Goal: Task Accomplishment & Management: Use online tool/utility

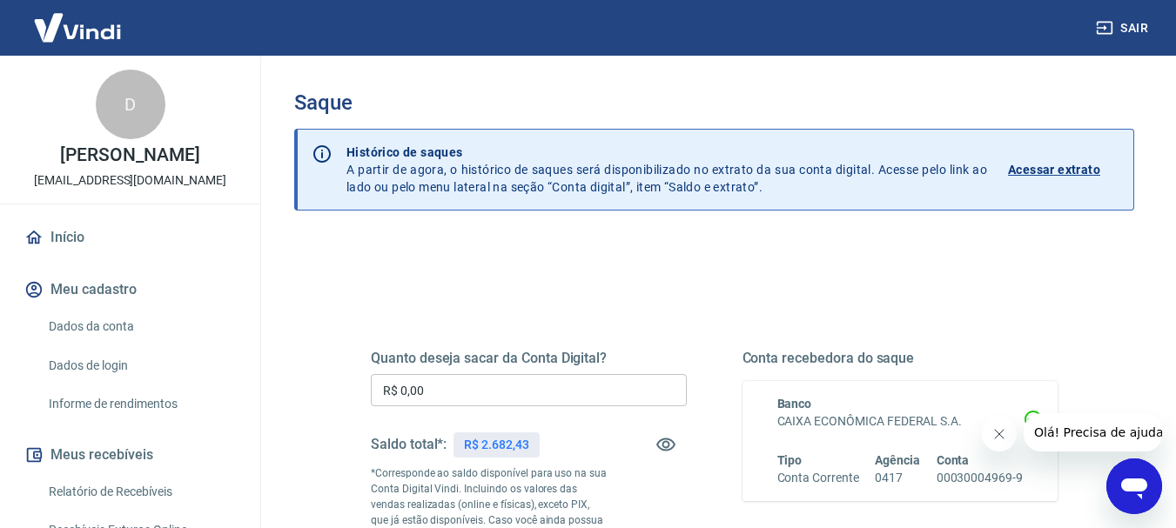
click at [508, 399] on input "R$ 0,00" at bounding box center [529, 390] width 316 height 32
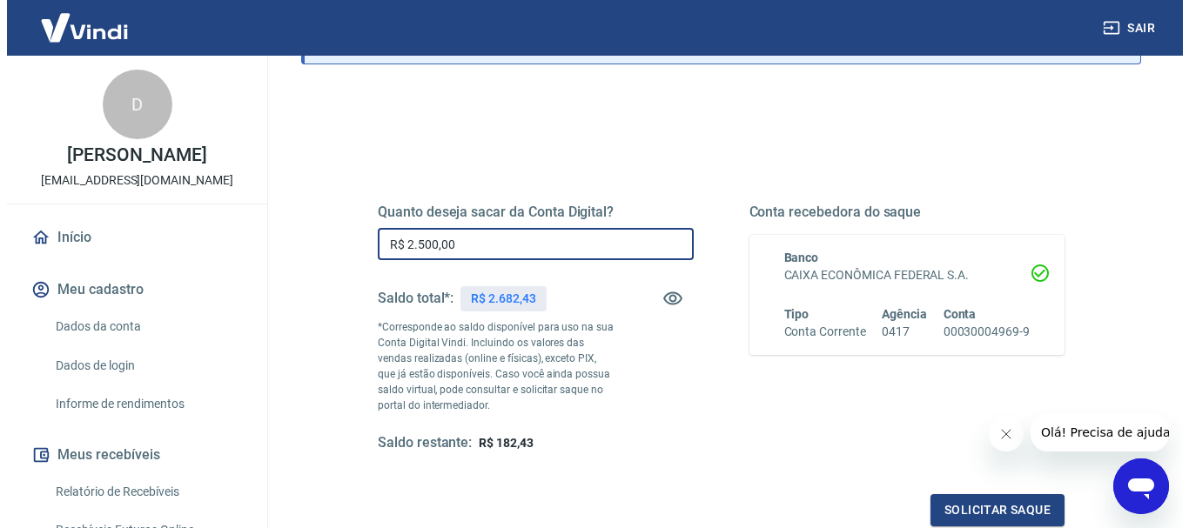
scroll to position [261, 0]
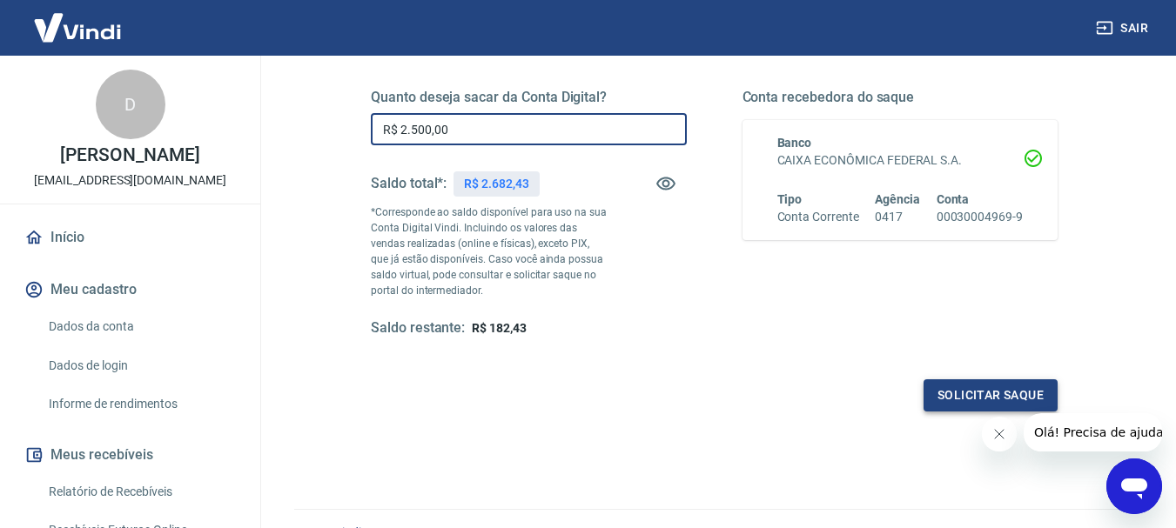
type input "R$ 2.500,00"
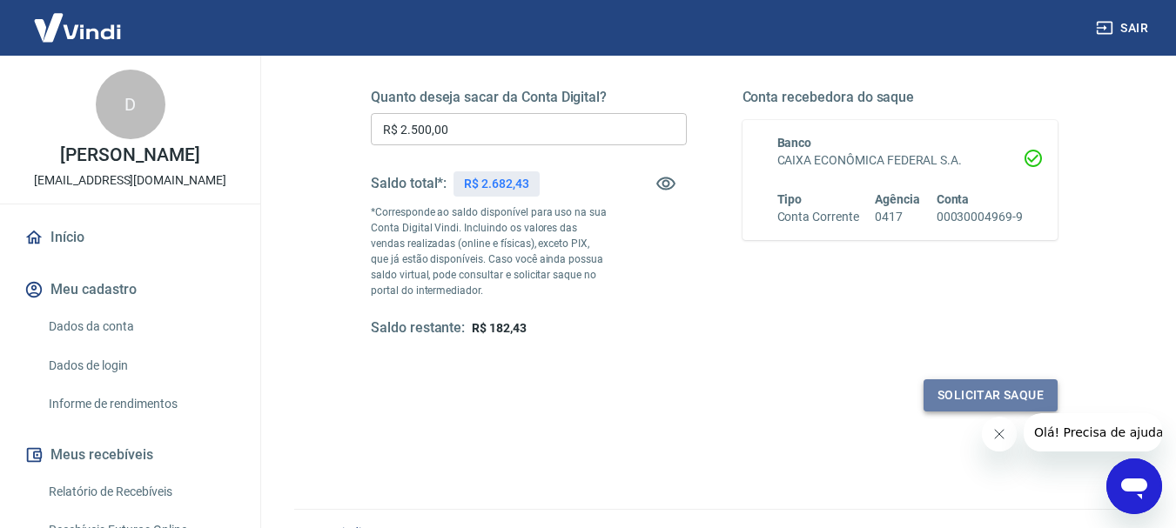
click at [968, 395] on button "Solicitar saque" at bounding box center [990, 395] width 134 height 32
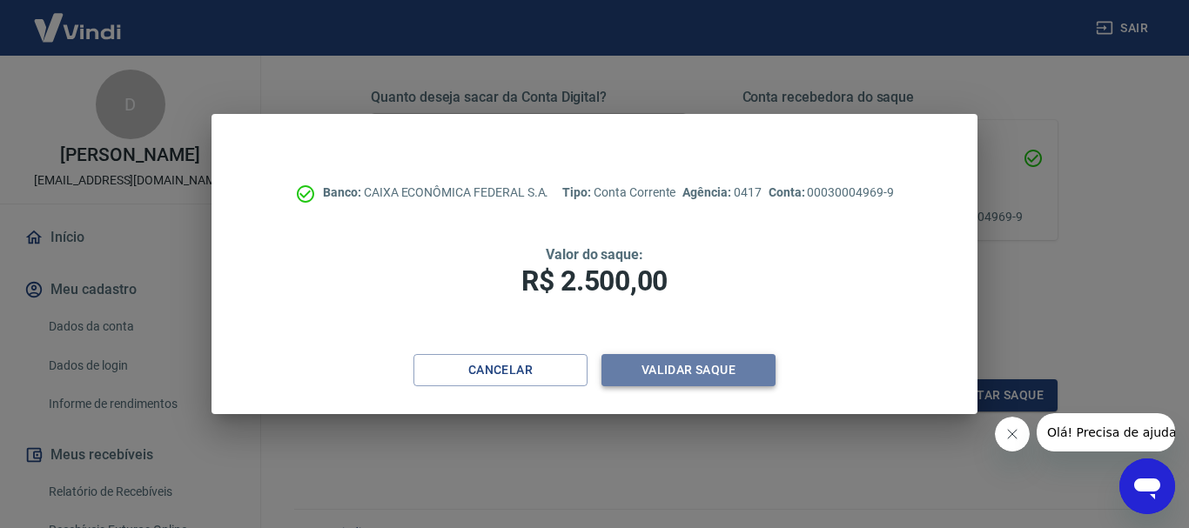
click at [678, 365] on button "Validar saque" at bounding box center [688, 370] width 174 height 32
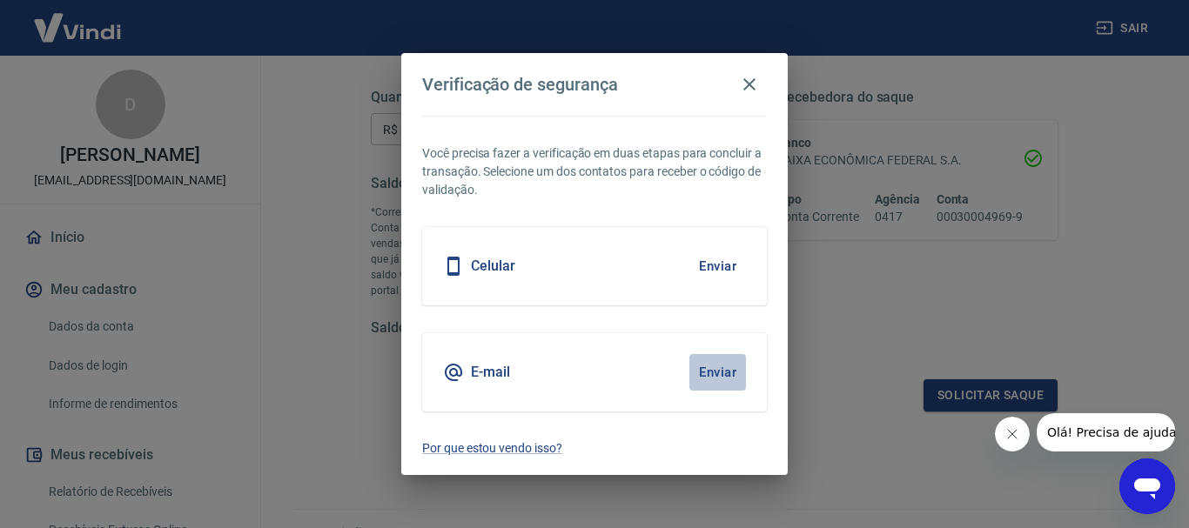
click at [708, 383] on button "Enviar" at bounding box center [717, 372] width 57 height 37
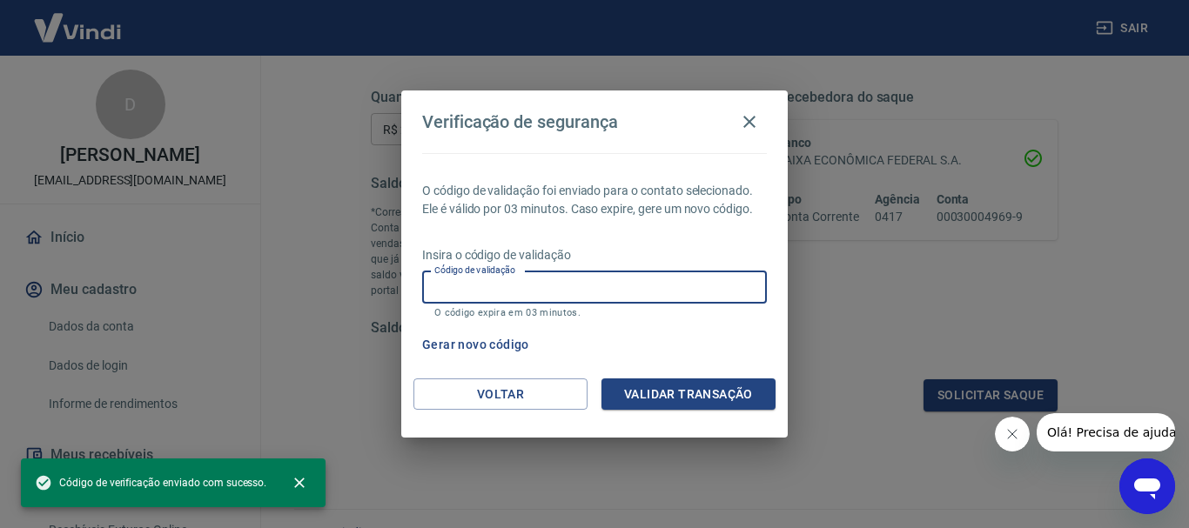
click at [646, 280] on input "Código de validação" at bounding box center [594, 287] width 345 height 32
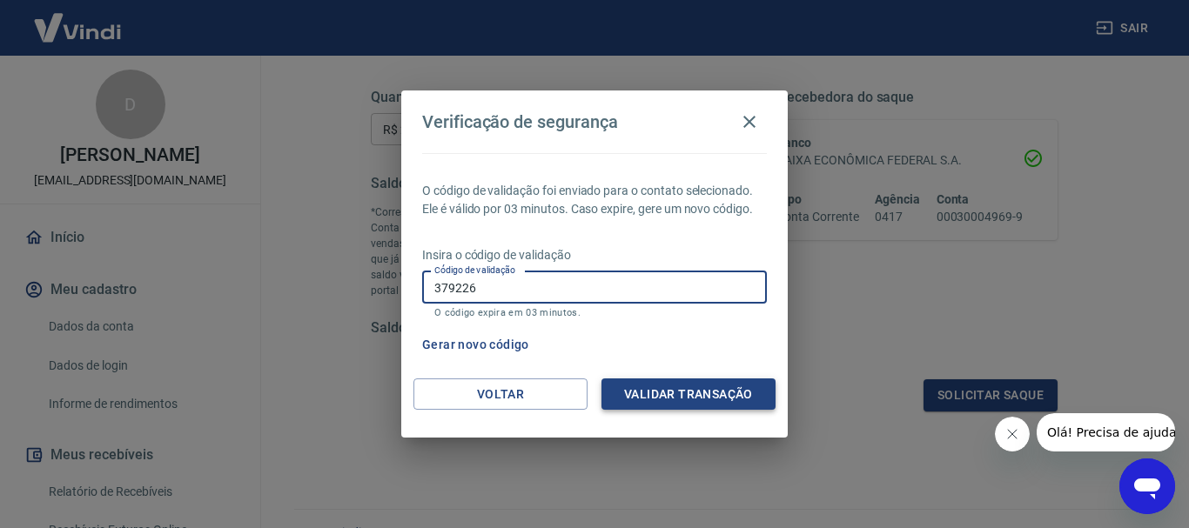
type input "379226"
click at [714, 395] on button "Validar transação" at bounding box center [688, 395] width 174 height 32
